Goal: Find specific page/section: Find specific page/section

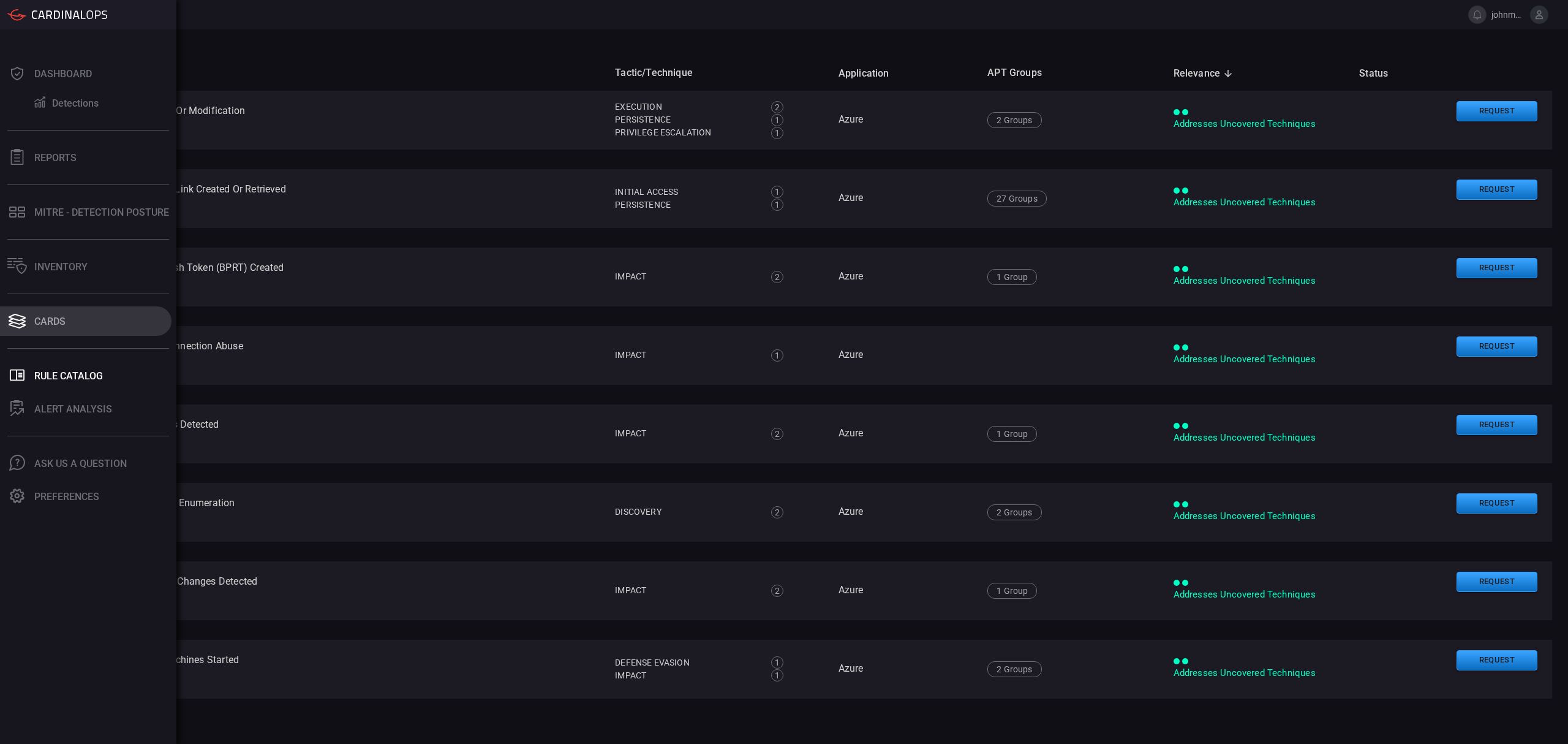
click at [40, 312] on button "Cards" at bounding box center [86, 320] width 172 height 30
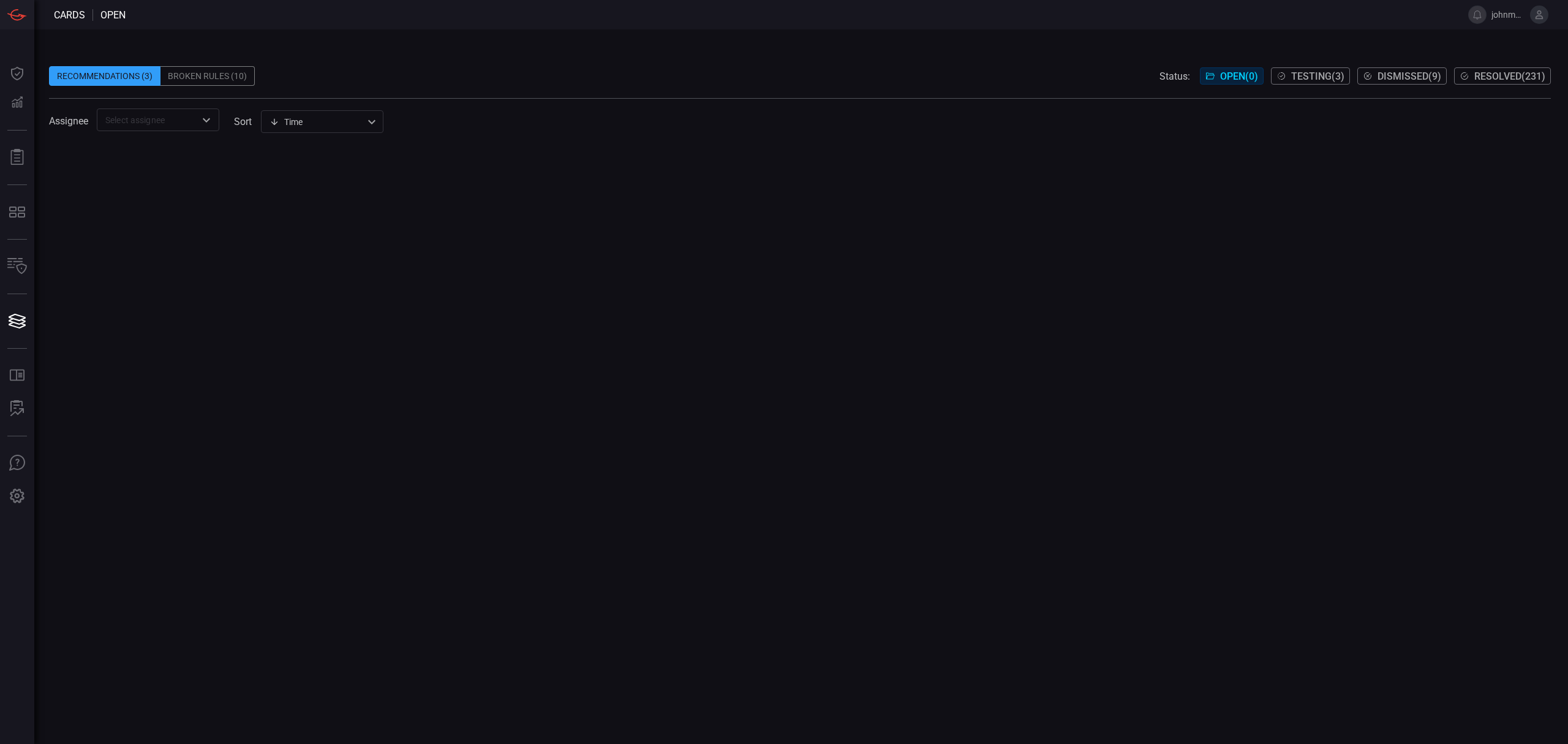
click at [1498, 76] on span "Resolved ( 231 )" at bounding box center [1510, 76] width 71 height 12
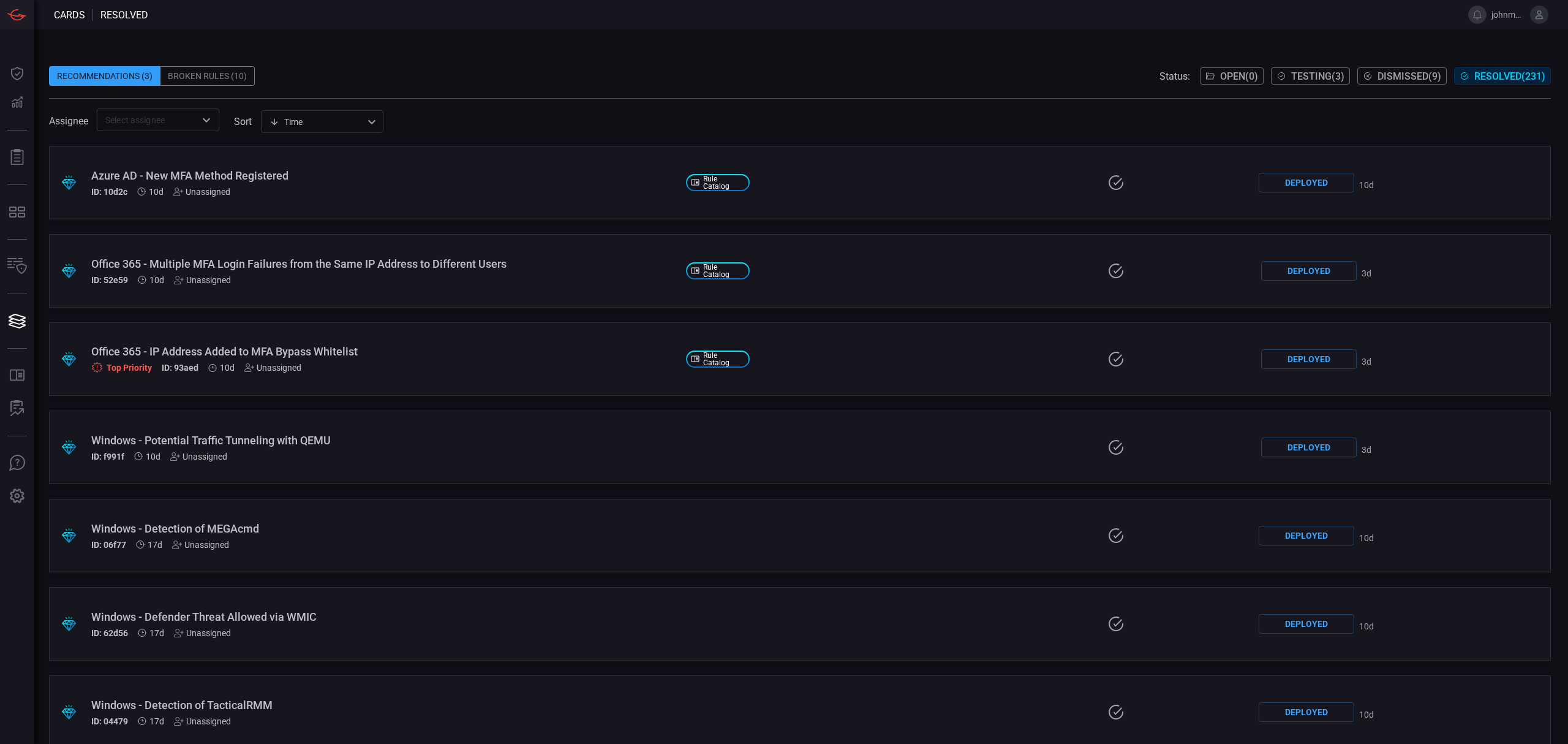
click at [746, 74] on div "Recommendations (3) Broken Rules (10) Status: Open ( 0 ) Testing ( 3 ) Dismisse…" at bounding box center [800, 76] width 1502 height 20
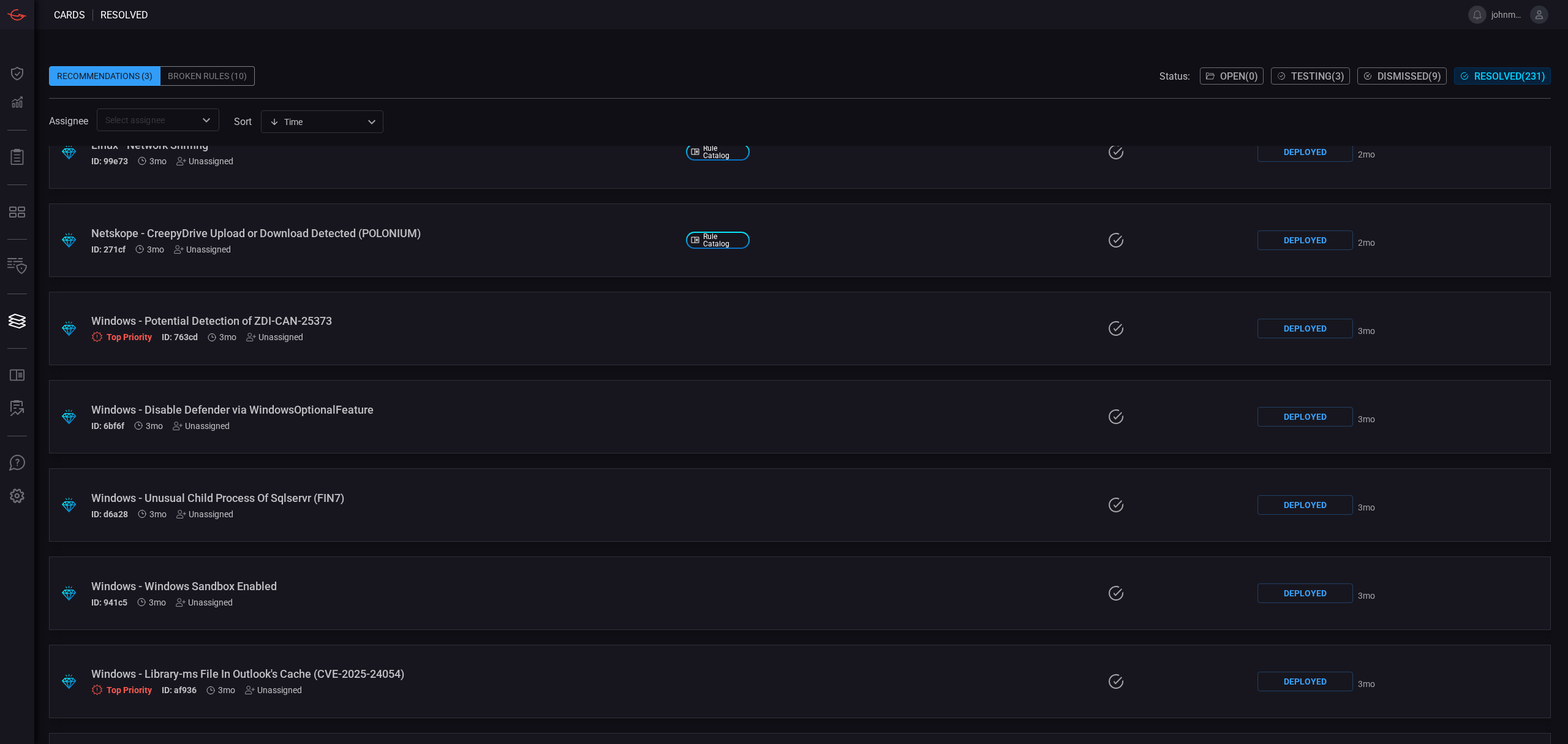
scroll to position [3418, 0]
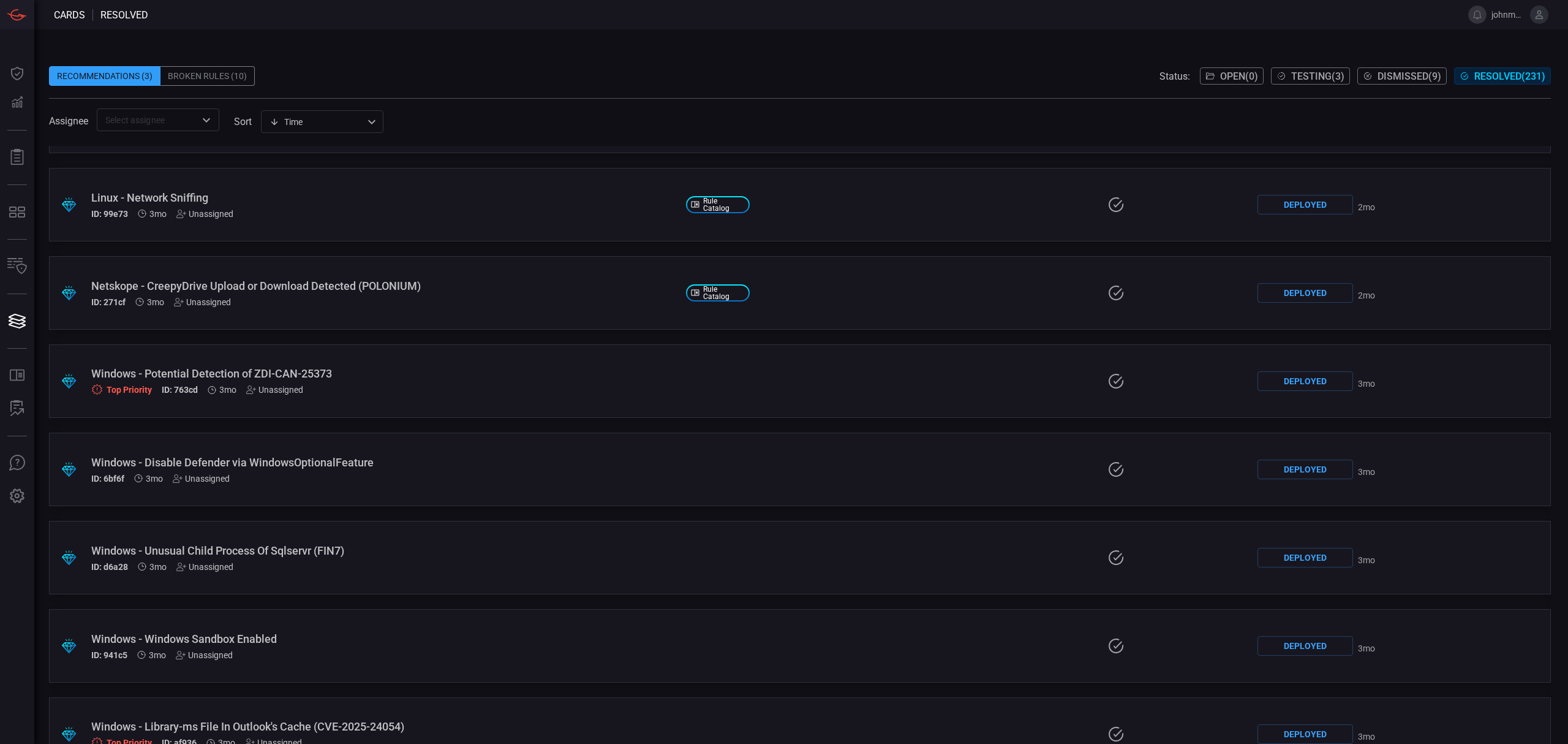
click at [805, 58] on span at bounding box center [800, 57] width 1502 height 18
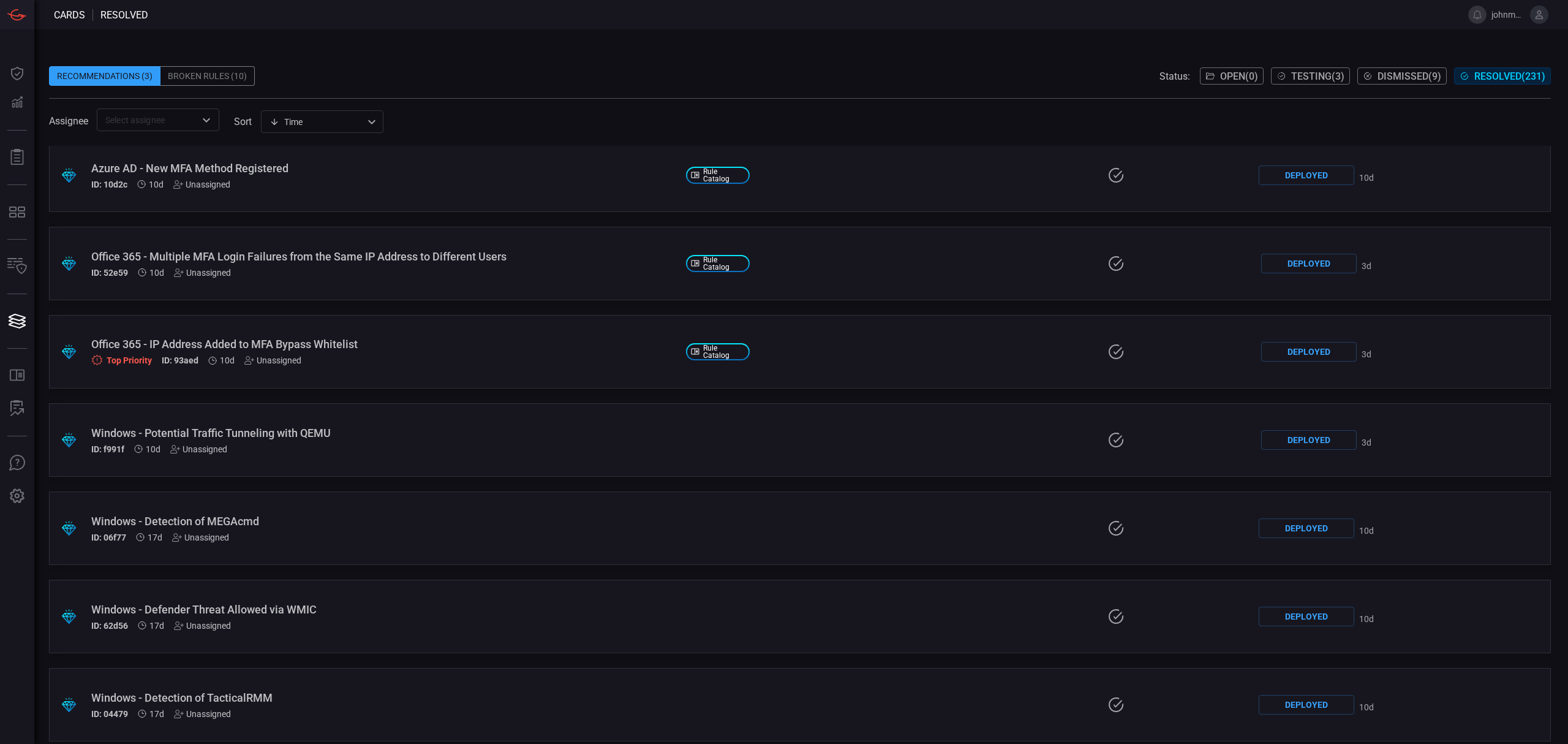
scroll to position [0, 0]
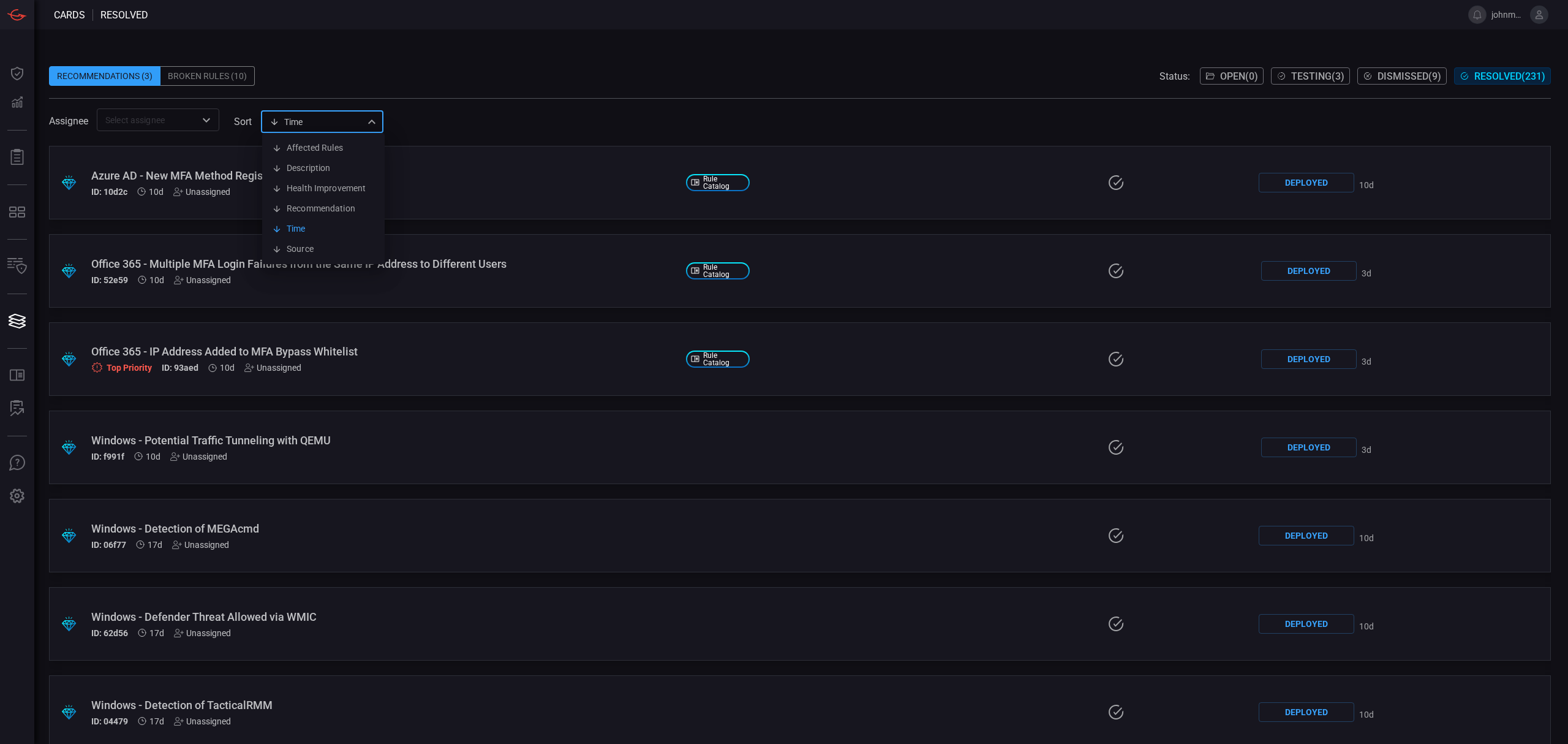
click at [373, 118] on div "Time visibleUpdateTime Affected Rules Description Health Improvement Recommenda…" at bounding box center [322, 121] width 122 height 22
click at [373, 118] on div at bounding box center [784, 372] width 1568 height 744
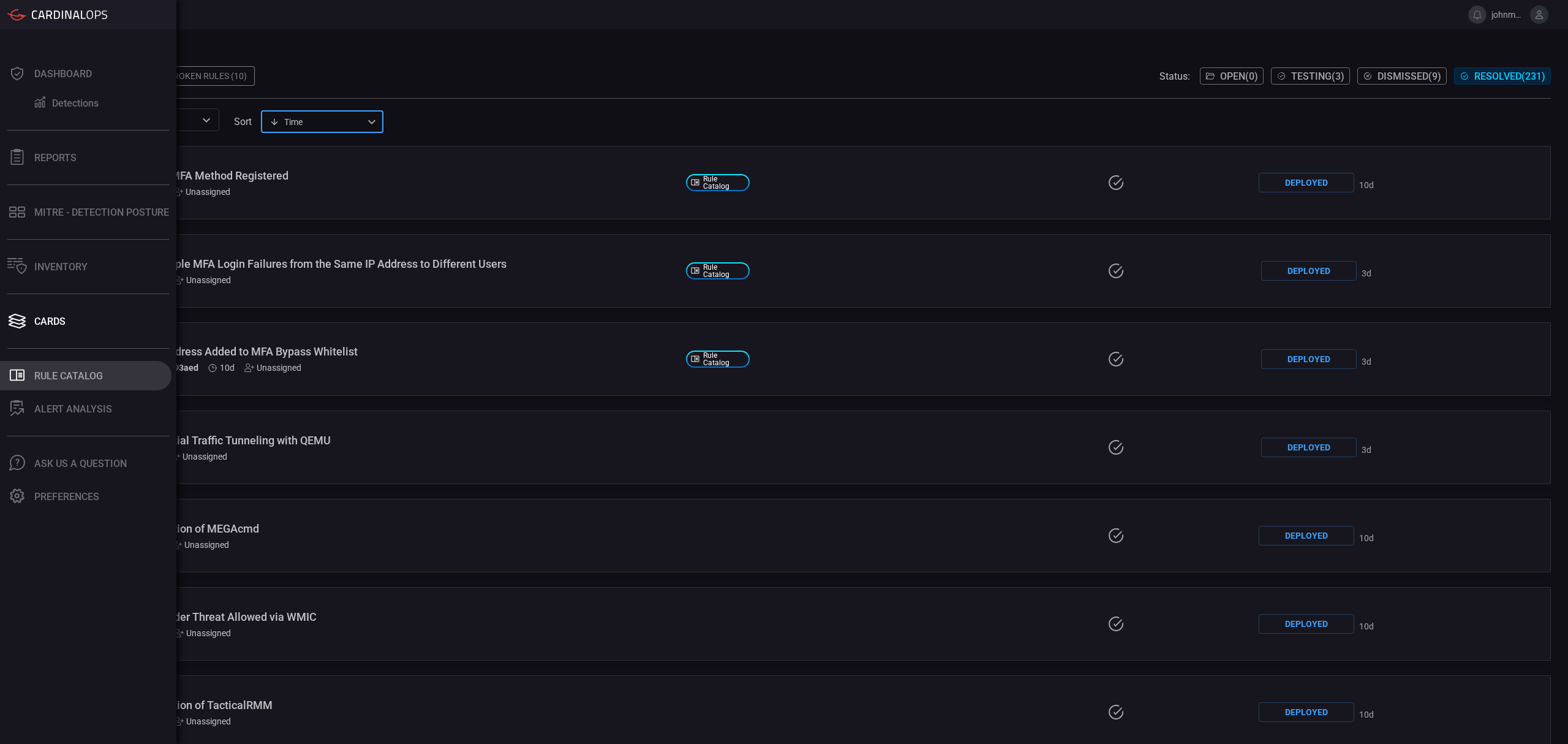
click at [66, 377] on div "Rule Catalog" at bounding box center [69, 376] width 69 height 12
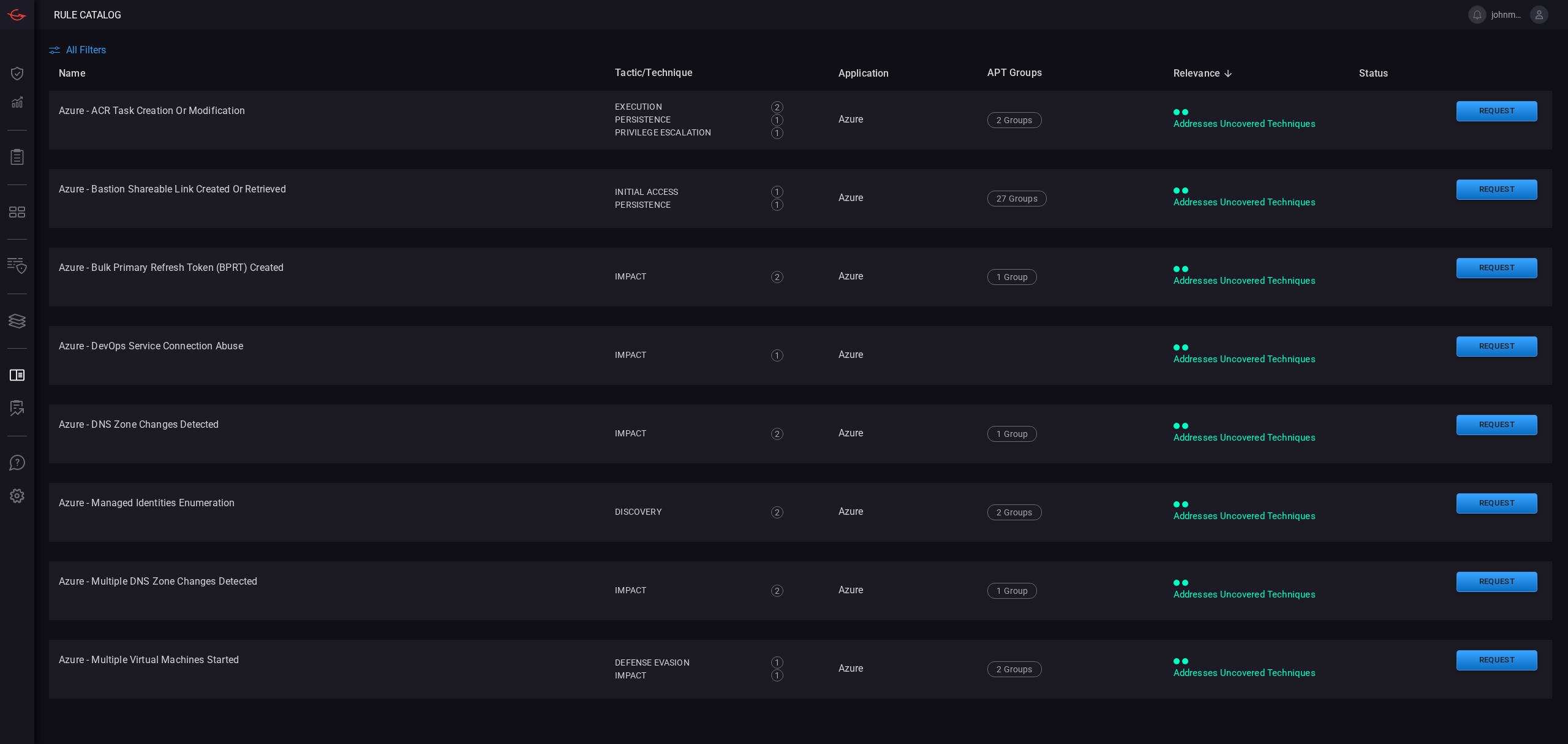
click at [94, 50] on span "All Filters" at bounding box center [86, 50] width 40 height 12
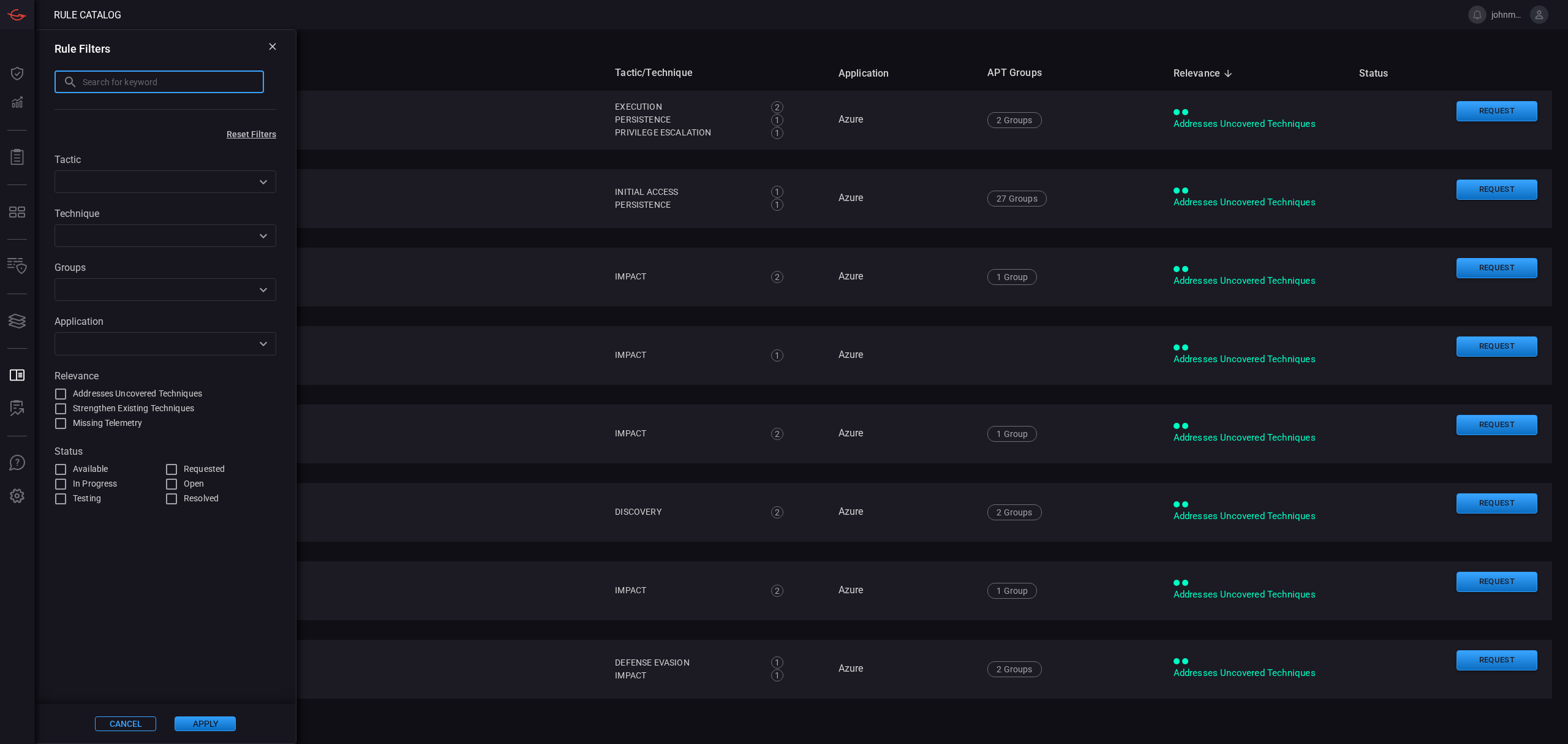
click at [133, 85] on input "text" at bounding box center [173, 82] width 181 height 22
type input "citrix"
